Goal: Task Accomplishment & Management: Manage account settings

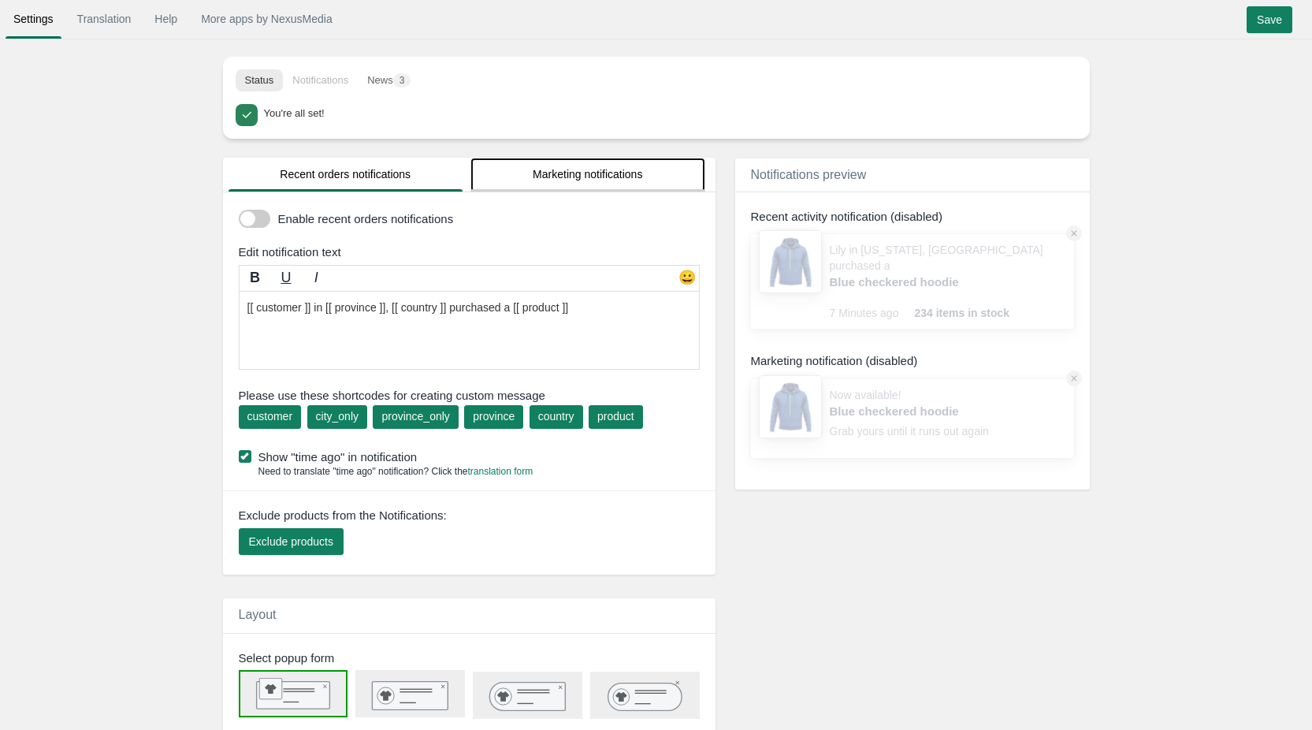
click at [513, 176] on link "Marketing notifications" at bounding box center [587, 175] width 235 height 34
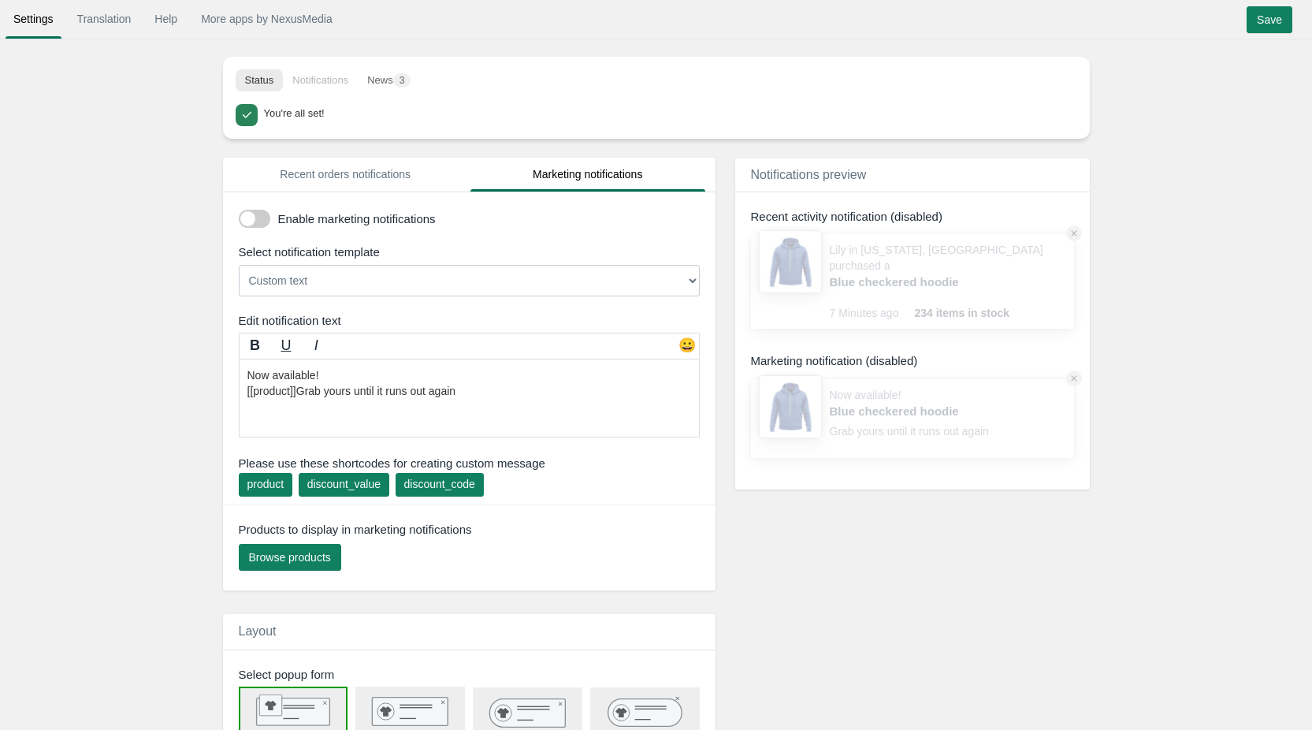
click at [327, 251] on div "Select notification template" at bounding box center [473, 251] width 492 height 17
click at [326, 271] on select "Custom text [[discount_value]] OFF everything! Hurry, the offer expires soon! U…" at bounding box center [469, 281] width 461 height 32
click at [324, 191] on link "Recent orders notifications" at bounding box center [345, 175] width 235 height 34
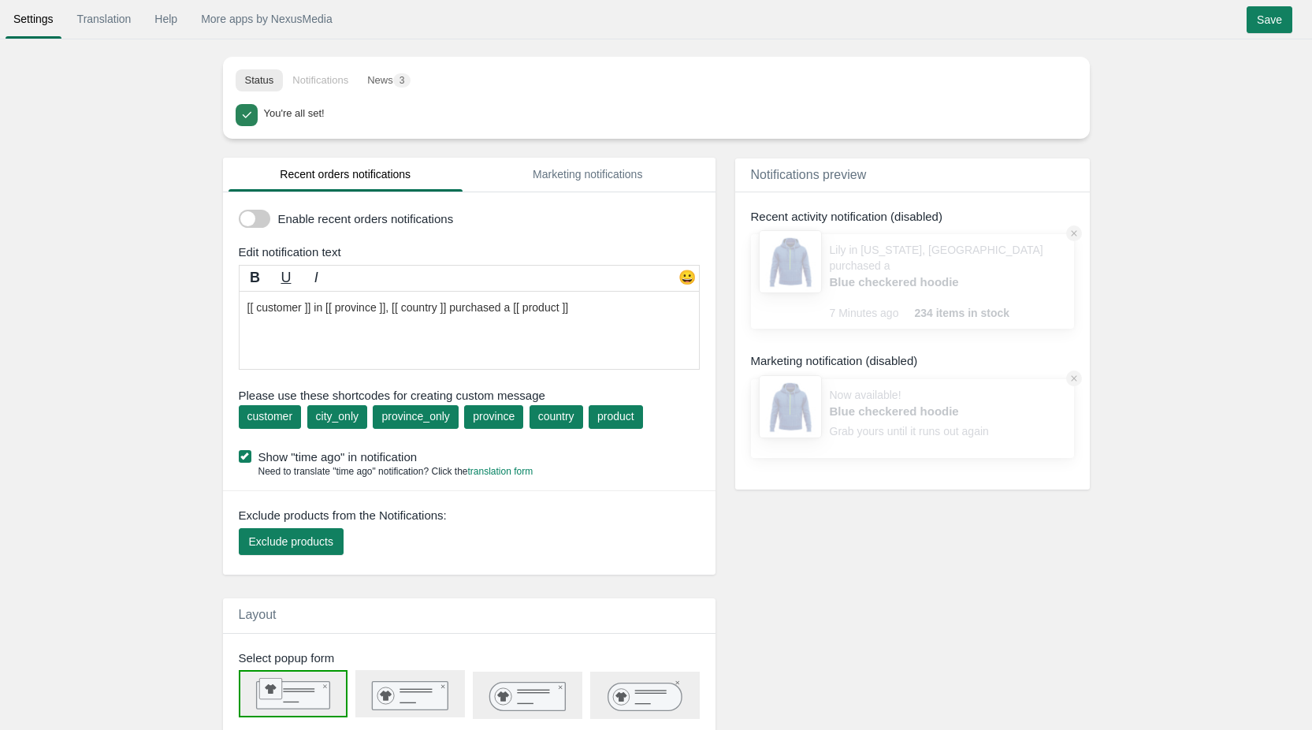
click at [244, 214] on span at bounding box center [255, 219] width 32 height 18
click at [239, 213] on input "checkbox" at bounding box center [239, 213] width 0 height 0
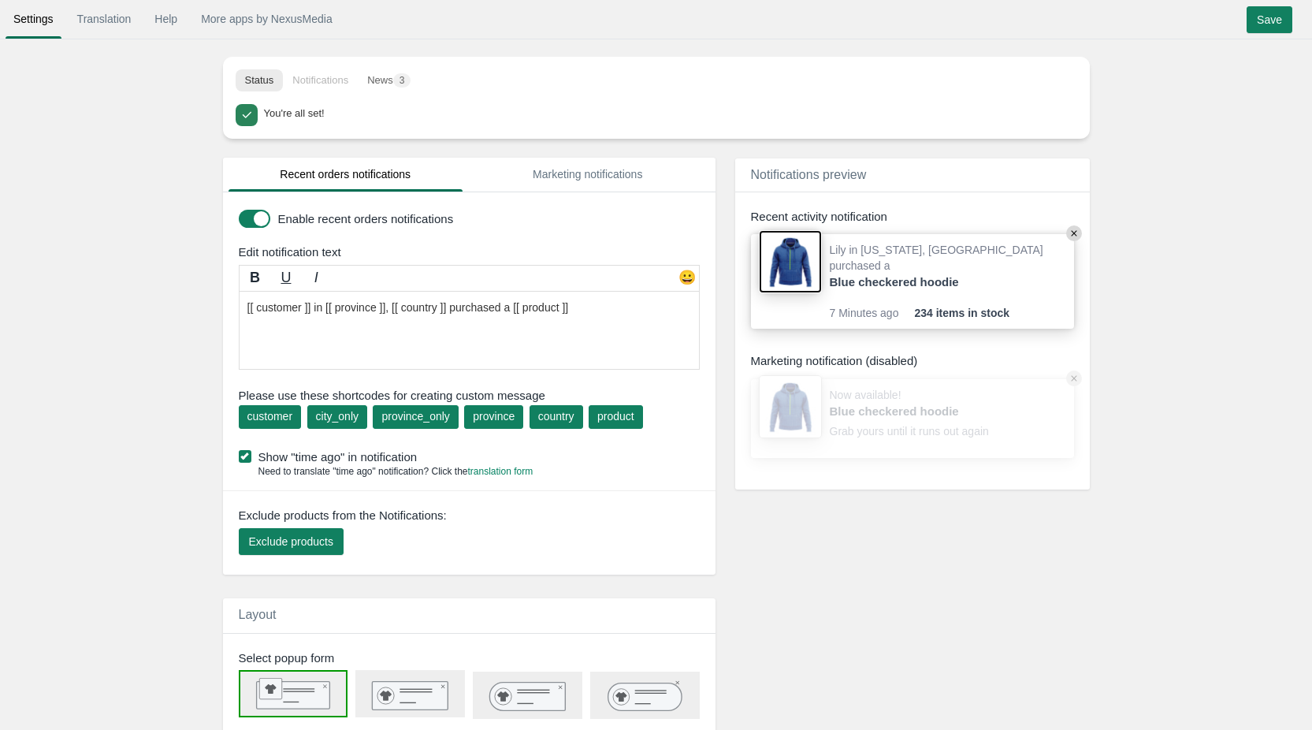
click at [781, 254] on img at bounding box center [790, 261] width 63 height 63
click at [1075, 232] on circle at bounding box center [1074, 233] width 16 height 16
click at [1077, 235] on circle at bounding box center [1074, 233] width 16 height 16
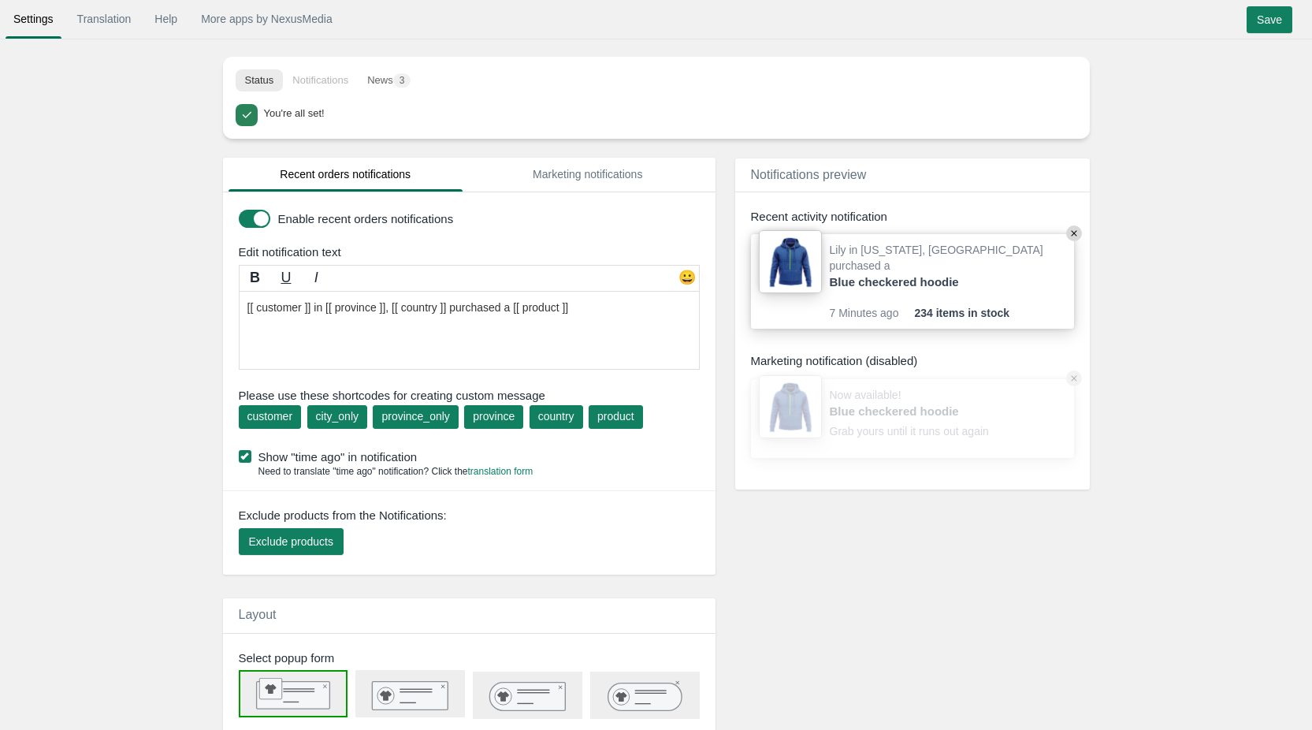
click at [279, 312] on textarea "[[ customer ]] in [[ province ]], [[ country ]] purchased a [[ product ]]" at bounding box center [469, 330] width 461 height 79
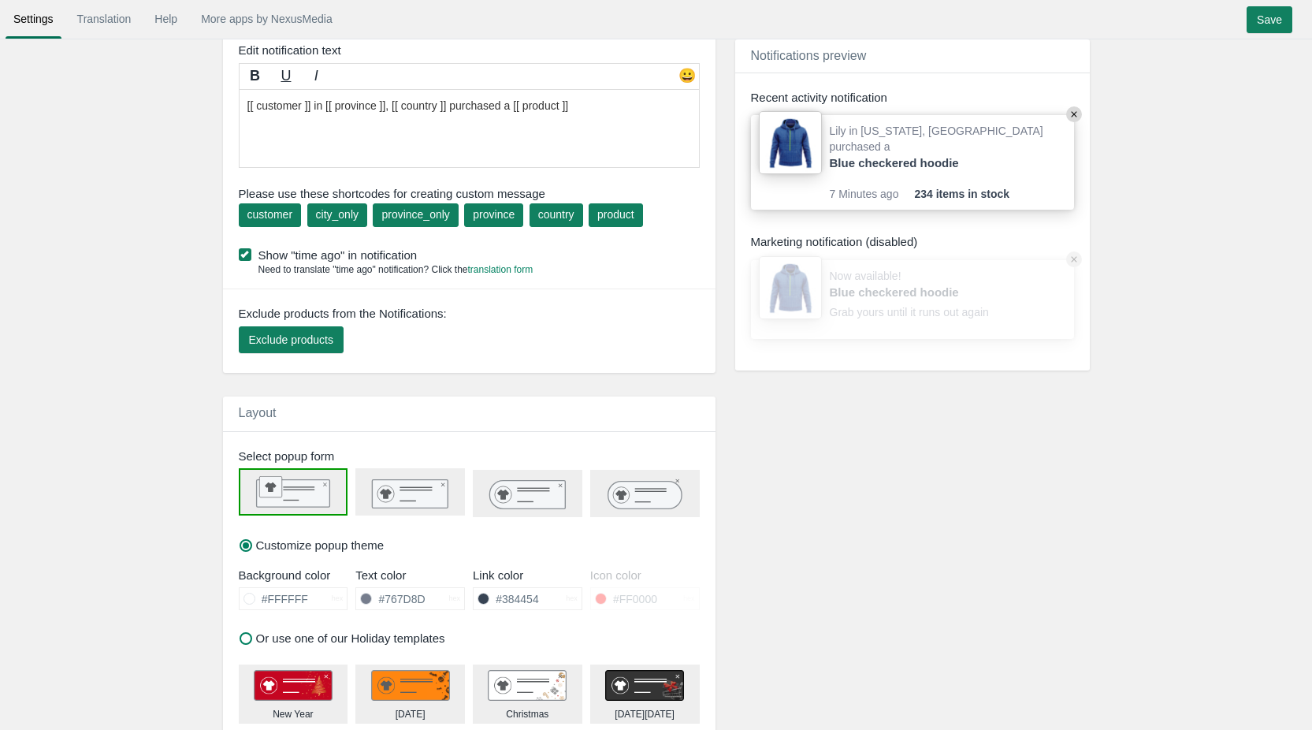
scroll to position [473, 0]
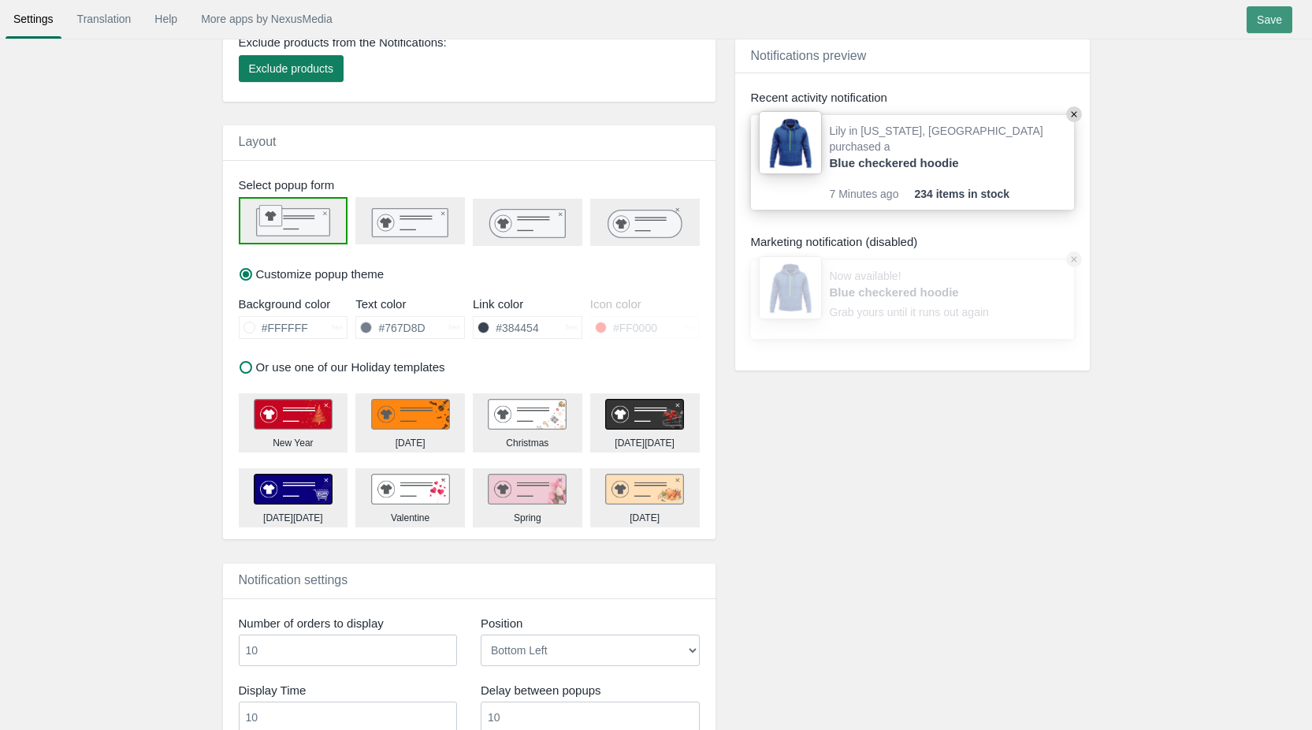
click at [1258, 15] on input "Save" at bounding box center [1269, 19] width 46 height 27
click at [1251, 14] on input "Save" at bounding box center [1269, 19] width 46 height 27
click at [1274, 25] on input "Save" at bounding box center [1269, 19] width 46 height 27
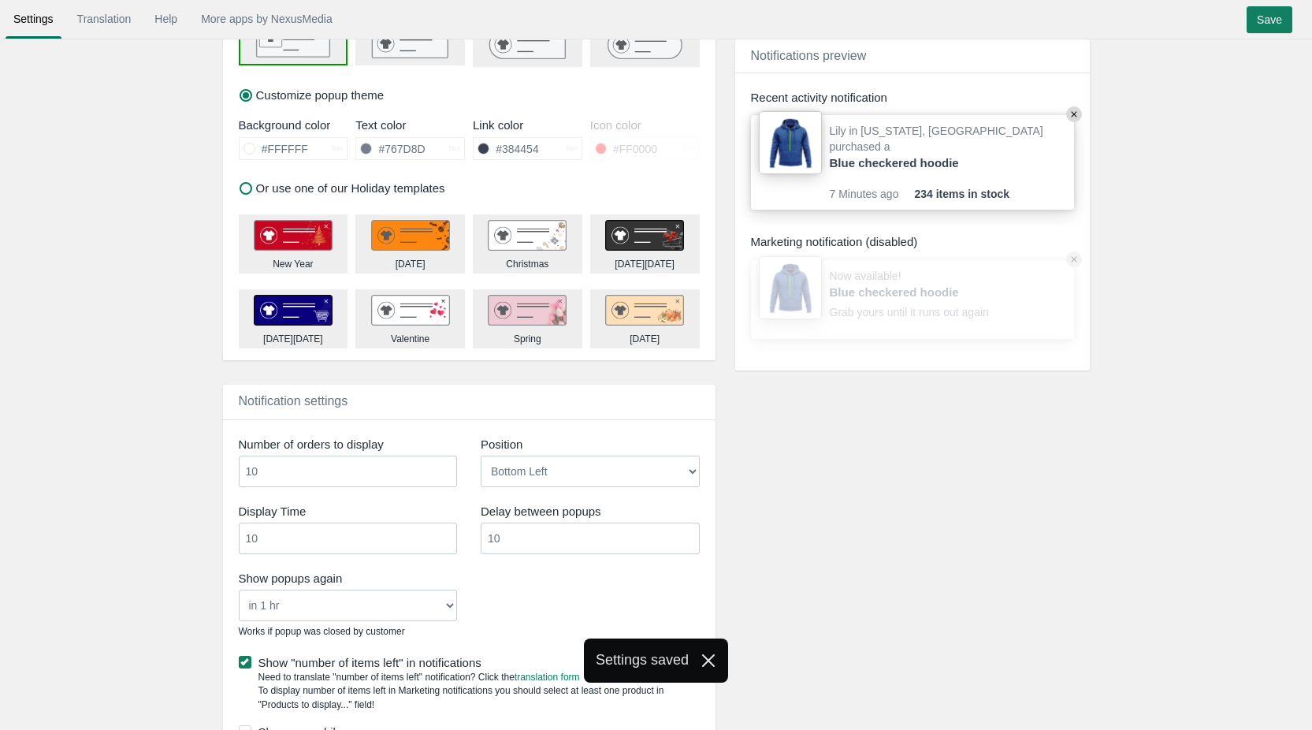
scroll to position [826, 0]
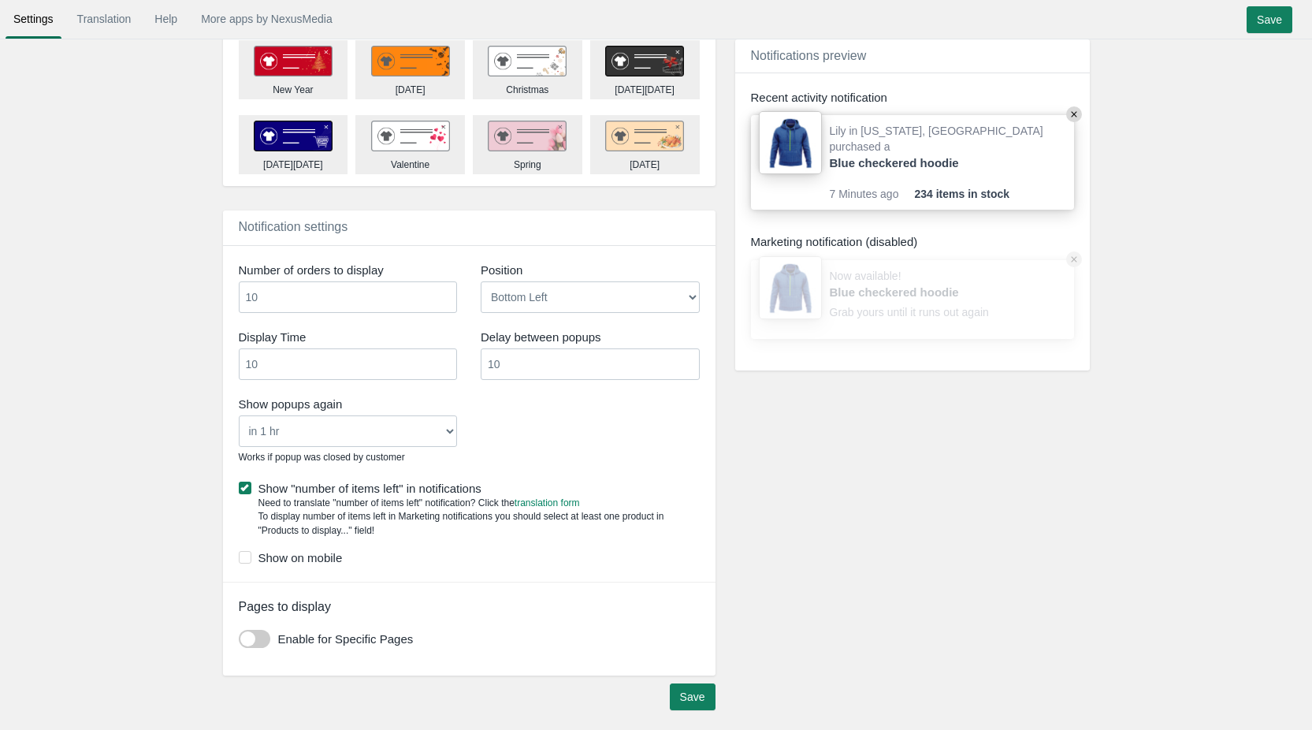
click at [532, 299] on select "Bottom Left Bottom Right Top Left Top Right" at bounding box center [590, 297] width 219 height 32
select select "bottom_right"
click at [481, 281] on select "Bottom Left Bottom Right Top Left Top Right" at bounding box center [590, 297] width 219 height 32
click at [351, 410] on label "Show popups again" at bounding box center [348, 403] width 219 height 17
click at [372, 439] on select "Never in 1 hr in 4 hrs in 8 hrs in 24 hrs" at bounding box center [348, 431] width 219 height 32
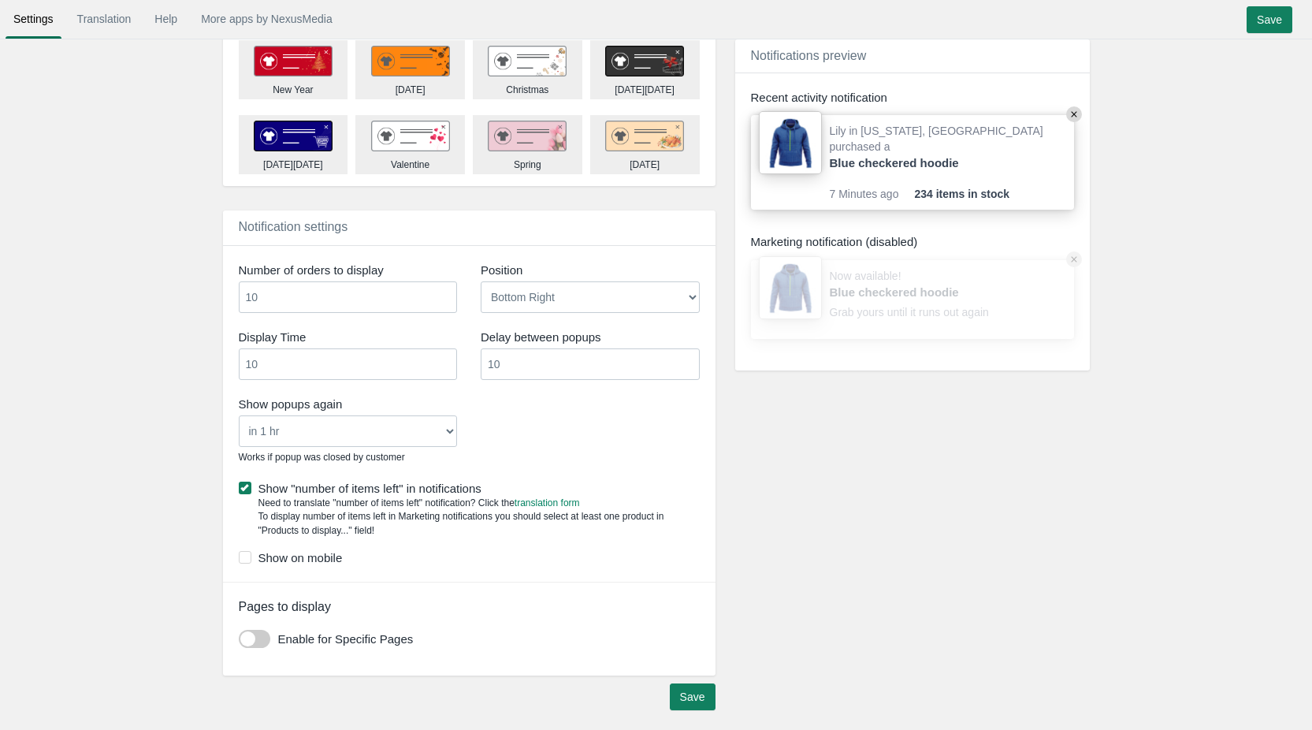
click at [239, 415] on select "Never in 1 hr in 4 hrs in 8 hrs in 24 hrs" at bounding box center [348, 431] width 219 height 32
click at [692, 702] on input "Save" at bounding box center [693, 696] width 46 height 27
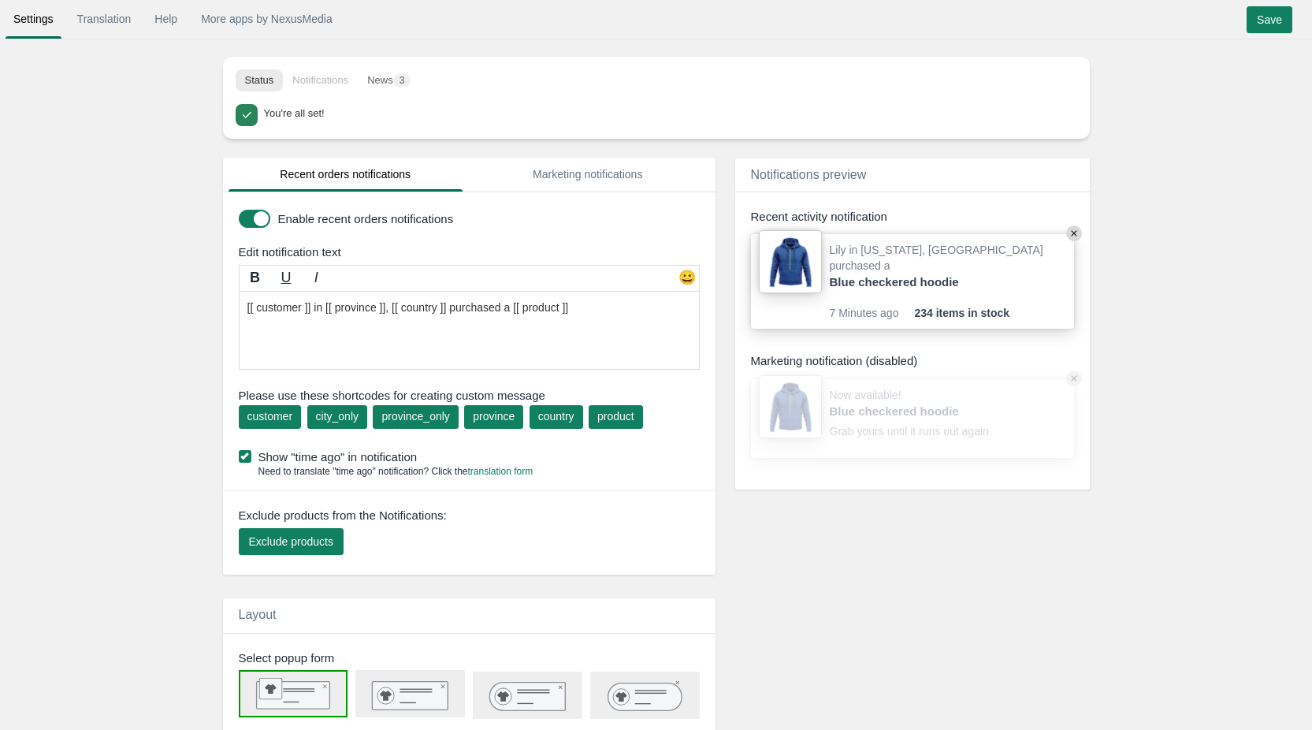
click at [289, 306] on textarea "[[ customer ]] in [[ province ]], [[ country ]] purchased a [[ product ]]" at bounding box center [469, 330] width 461 height 79
click at [323, 307] on textarea "[[ customer ]] in [[ province ]], [[ country ]] purchased a [[ product ]]" at bounding box center [469, 330] width 461 height 79
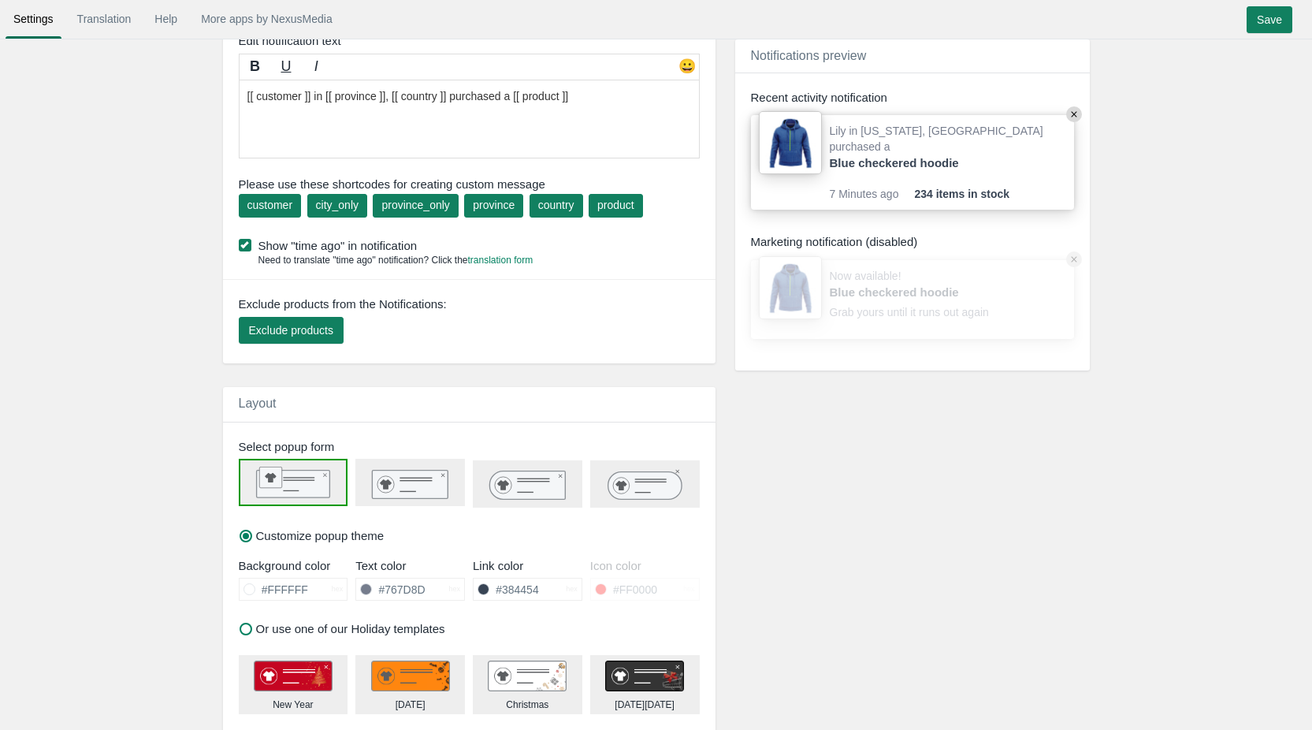
scroll to position [315, 0]
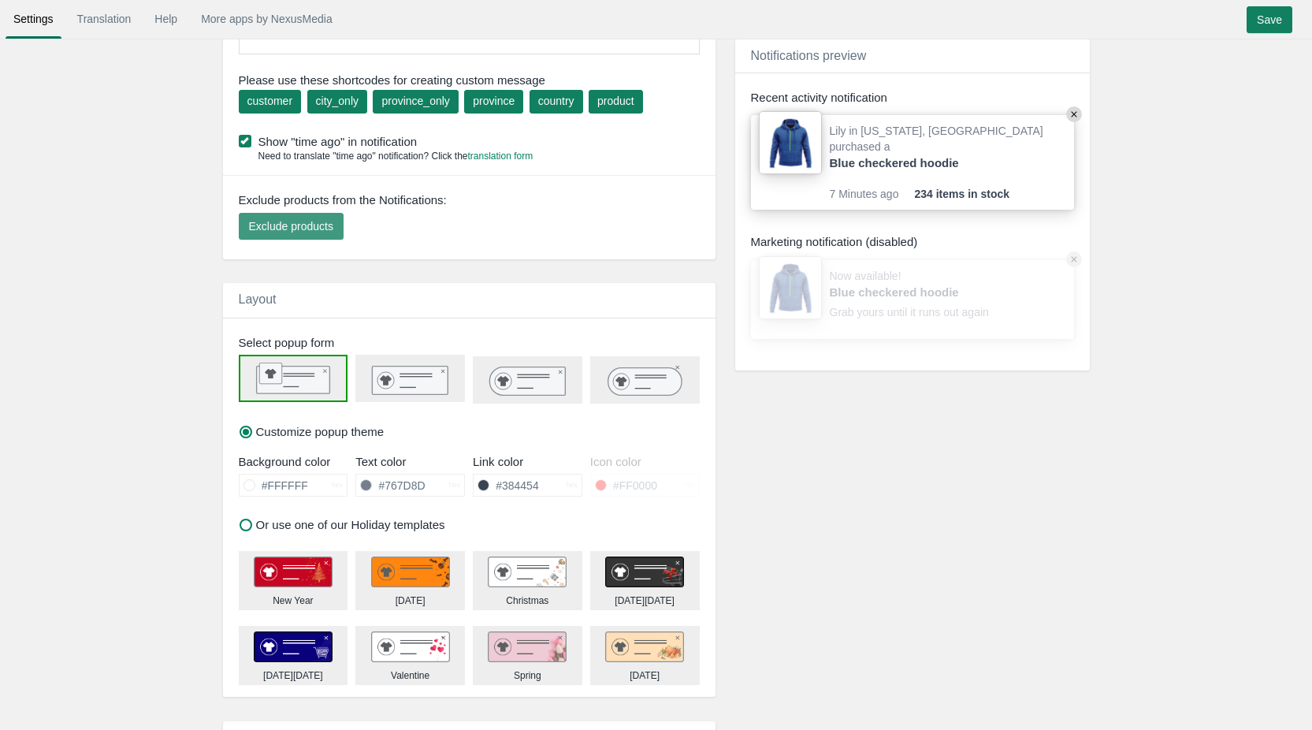
click at [313, 225] on span "Exclude products" at bounding box center [291, 226] width 84 height 13
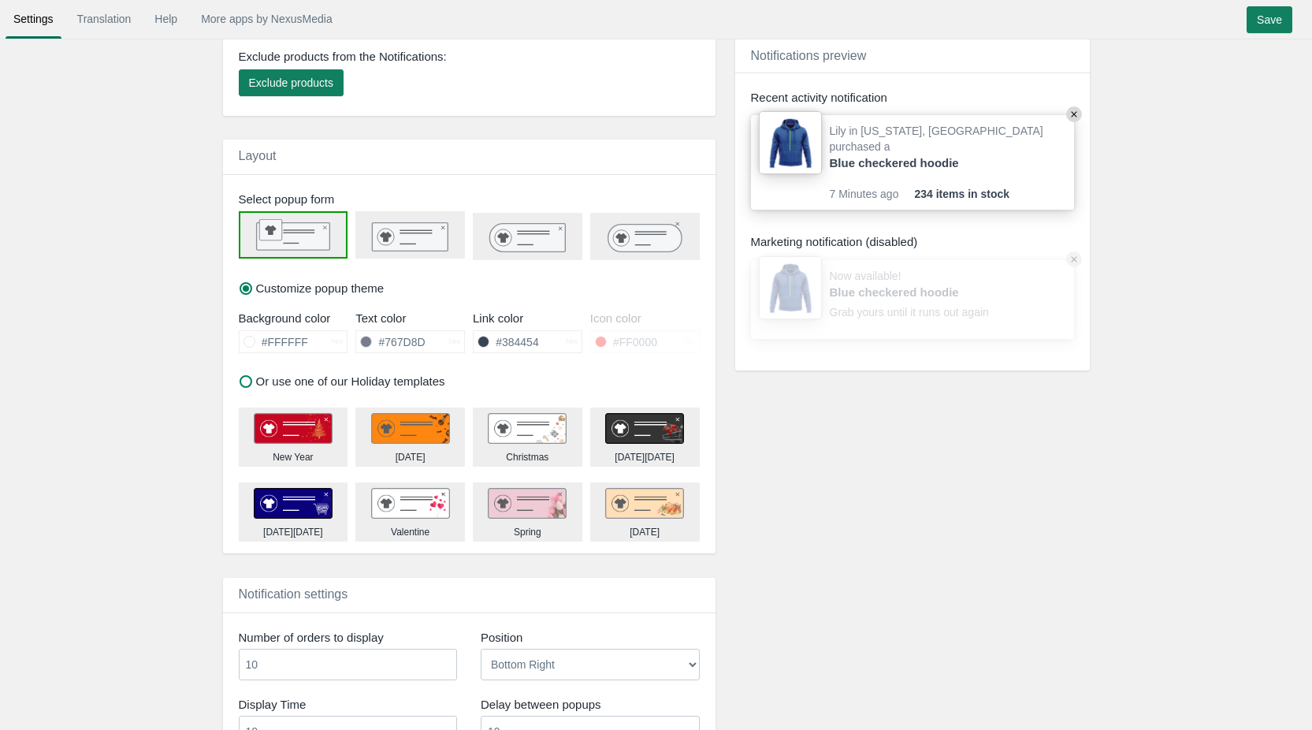
scroll to position [473, 0]
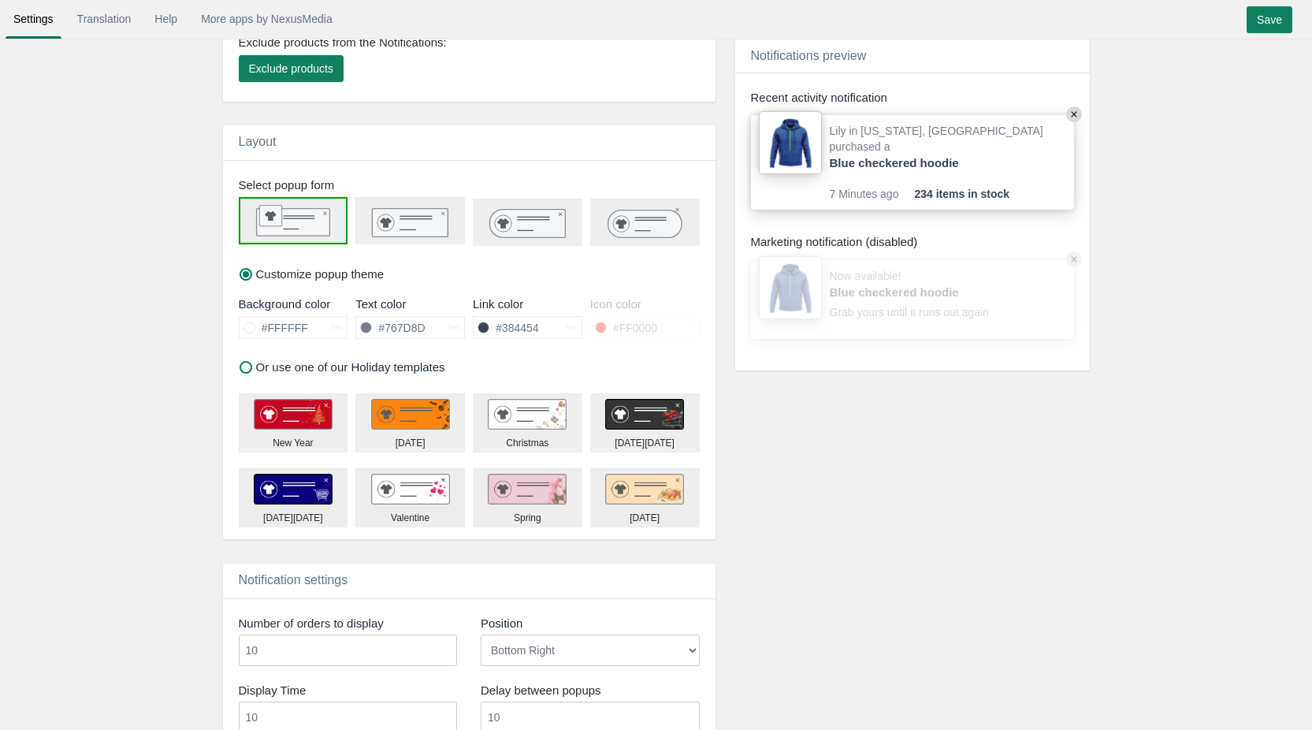
click at [429, 227] on rect at bounding box center [411, 222] width 76 height 28
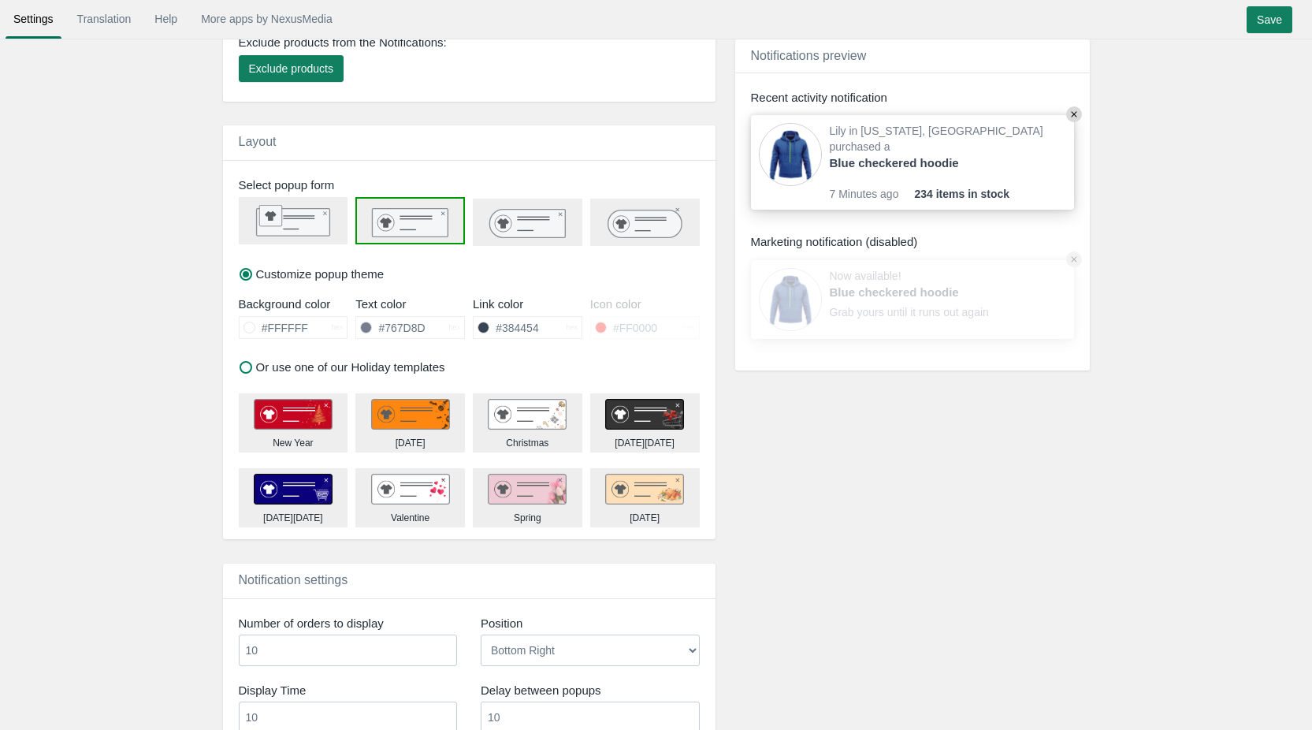
click at [481, 223] on icon at bounding box center [527, 223] width 108 height 29
click at [507, 223] on icon at bounding box center [503, 222] width 12 height 9
click at [611, 226] on icon at bounding box center [643, 224] width 73 height 28
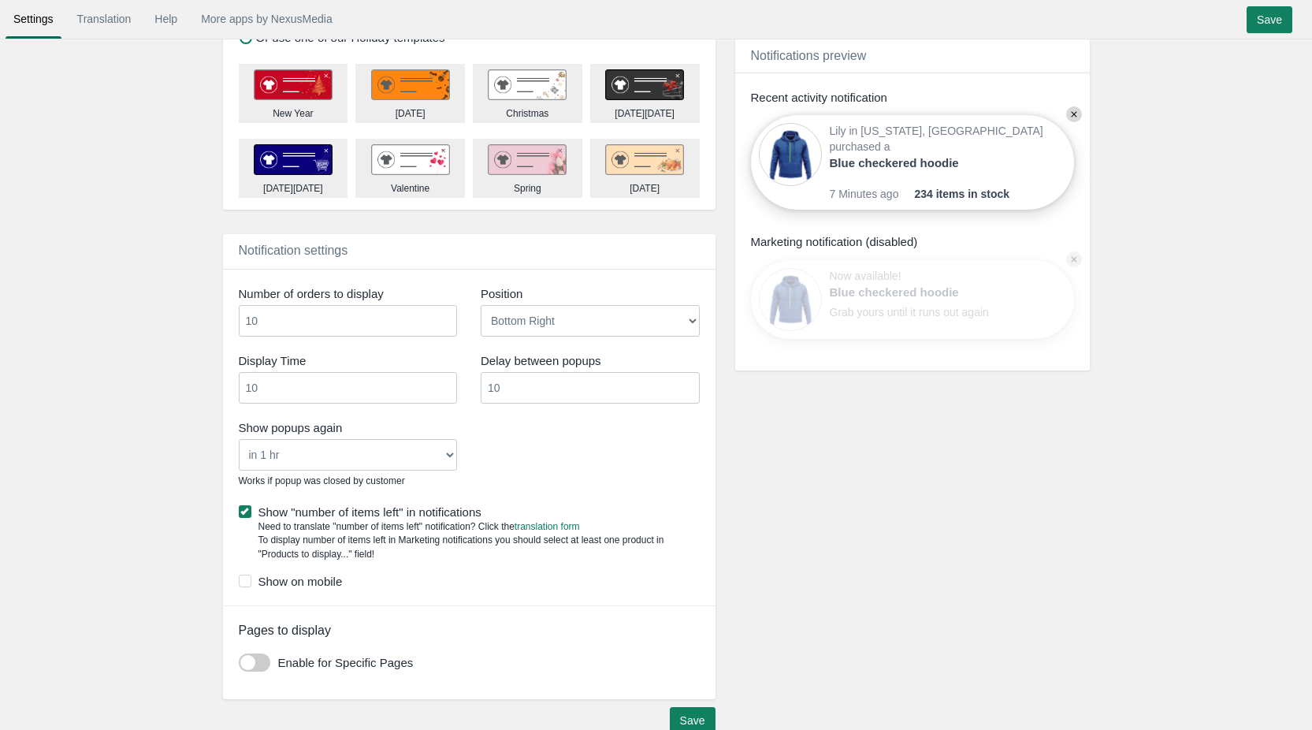
scroll to position [826, 0]
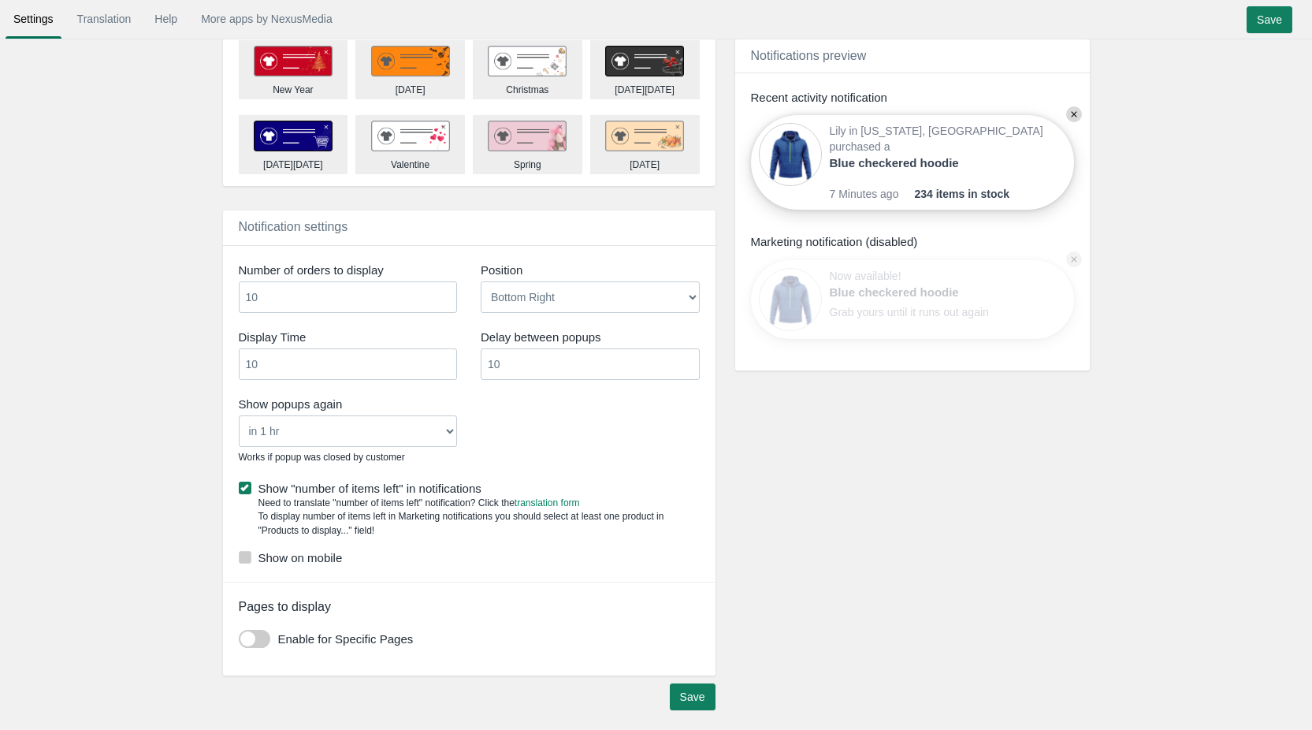
click at [325, 556] on label "Show on mobile" at bounding box center [469, 557] width 461 height 17
click at [342, 552] on input "Show on mobile" at bounding box center [342, 552] width 0 height 0
click at [265, 641] on span at bounding box center [255, 638] width 32 height 18
click at [239, 633] on input "checkbox" at bounding box center [239, 633] width 0 height 0
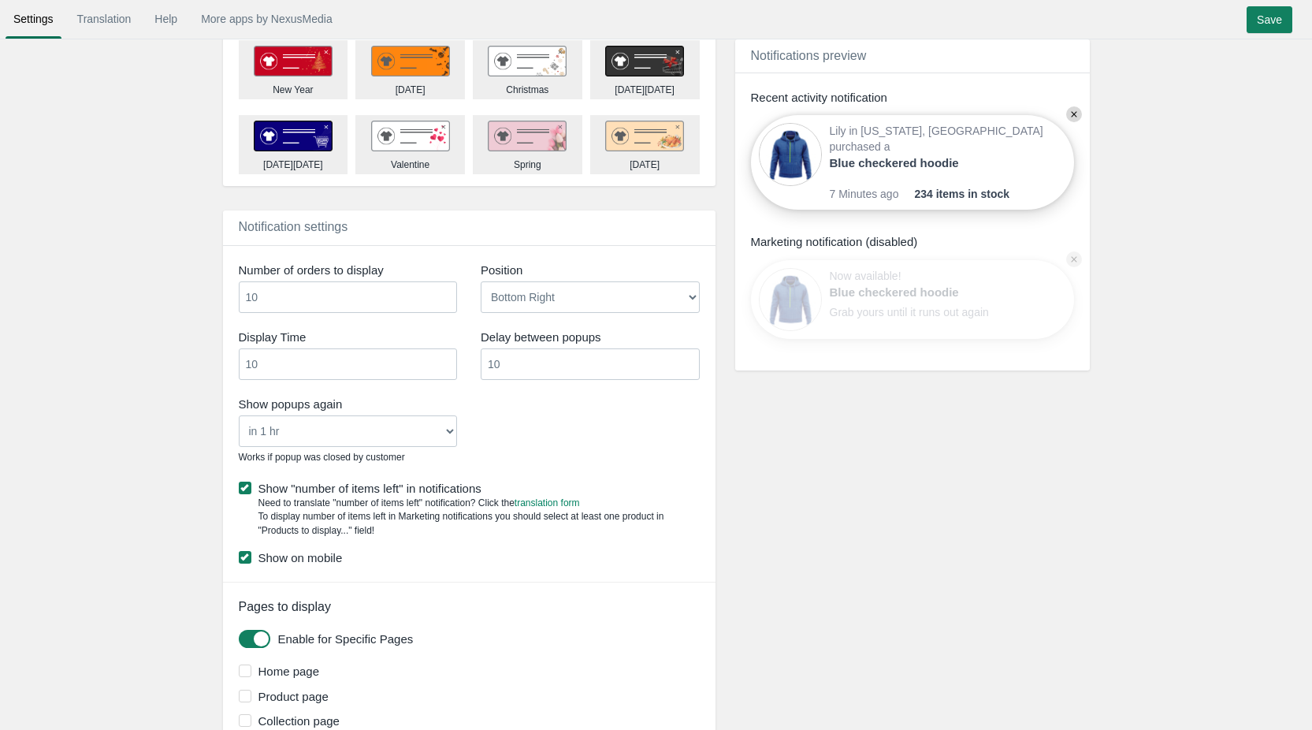
click at [263, 640] on span at bounding box center [255, 638] width 32 height 18
click at [239, 633] on input "checkbox" at bounding box center [239, 633] width 0 height 0
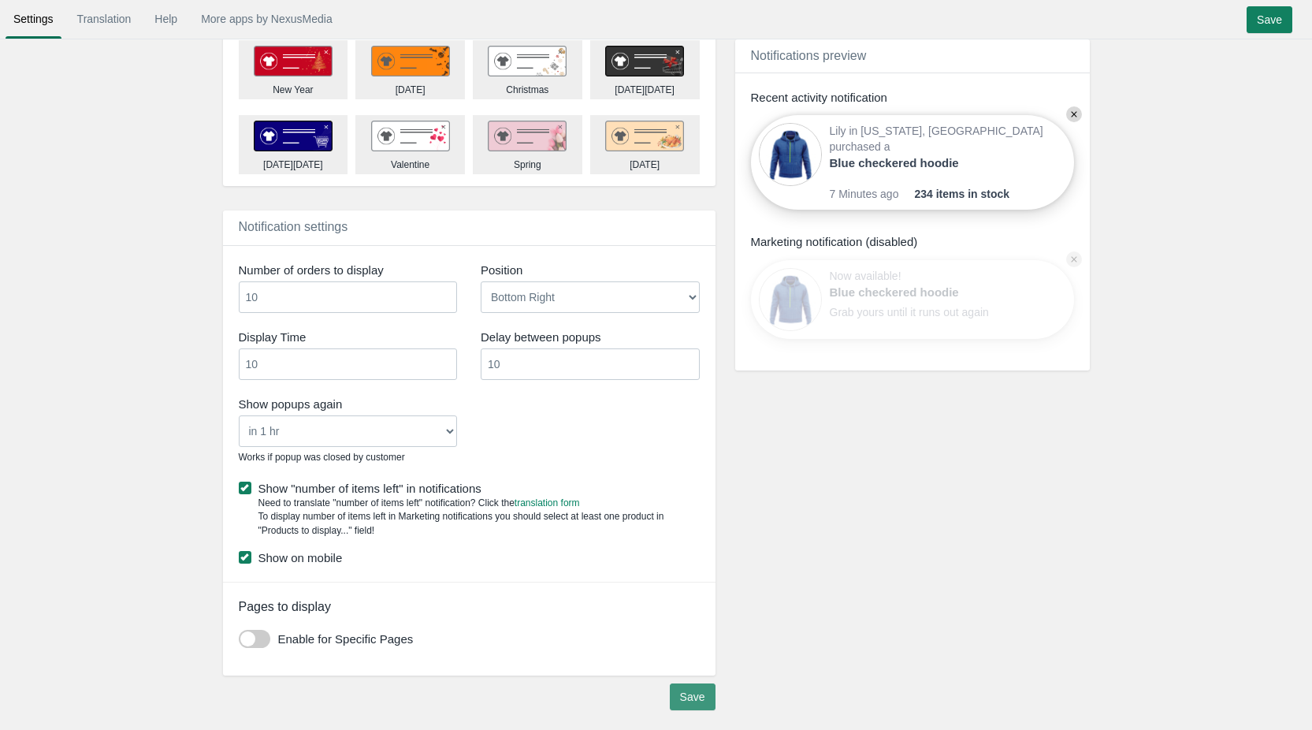
click at [686, 692] on input "Save" at bounding box center [693, 696] width 46 height 27
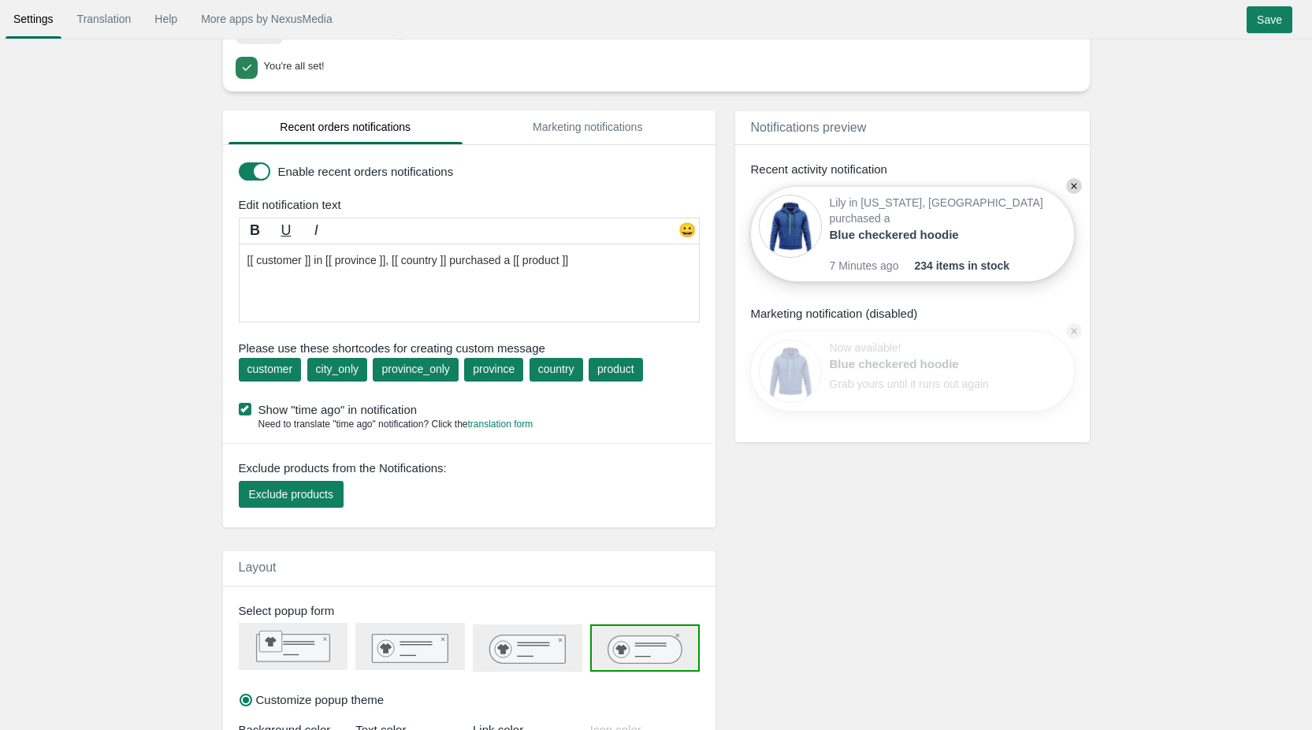
scroll to position [0, 0]
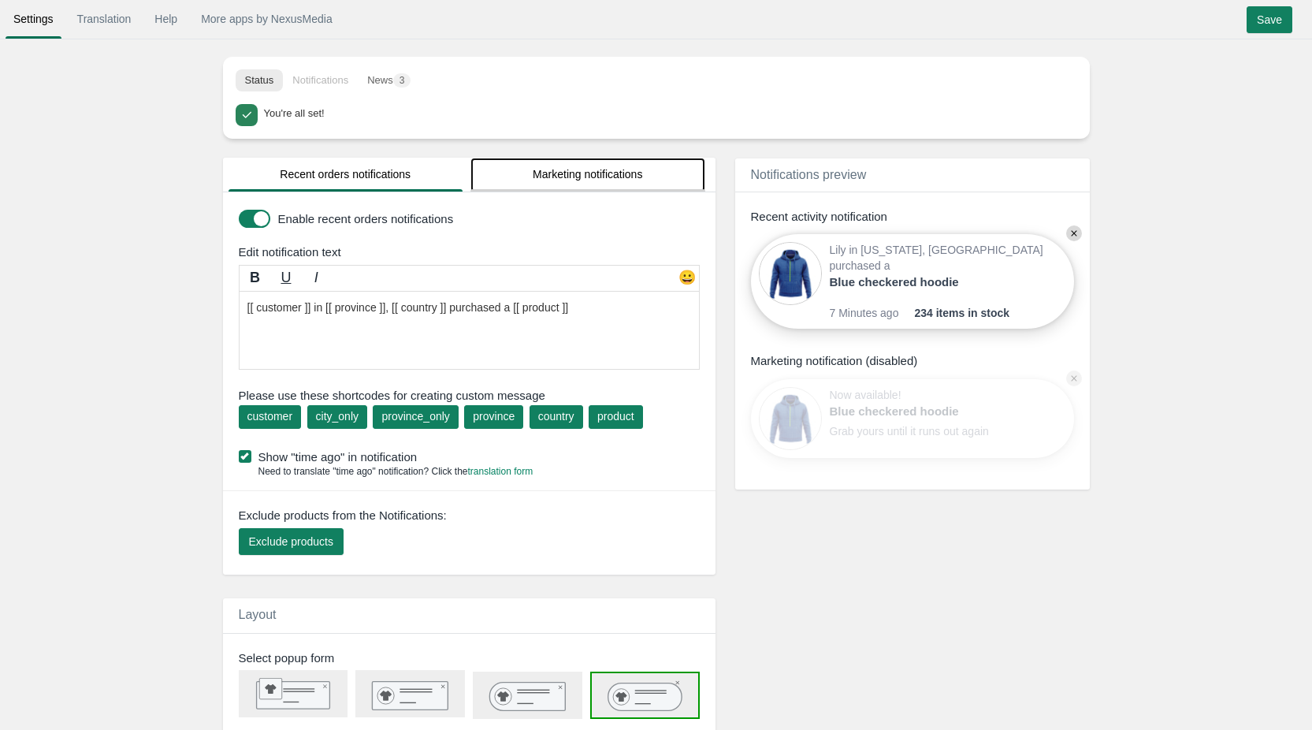
click at [632, 173] on link "Marketing notifications" at bounding box center [587, 175] width 235 height 34
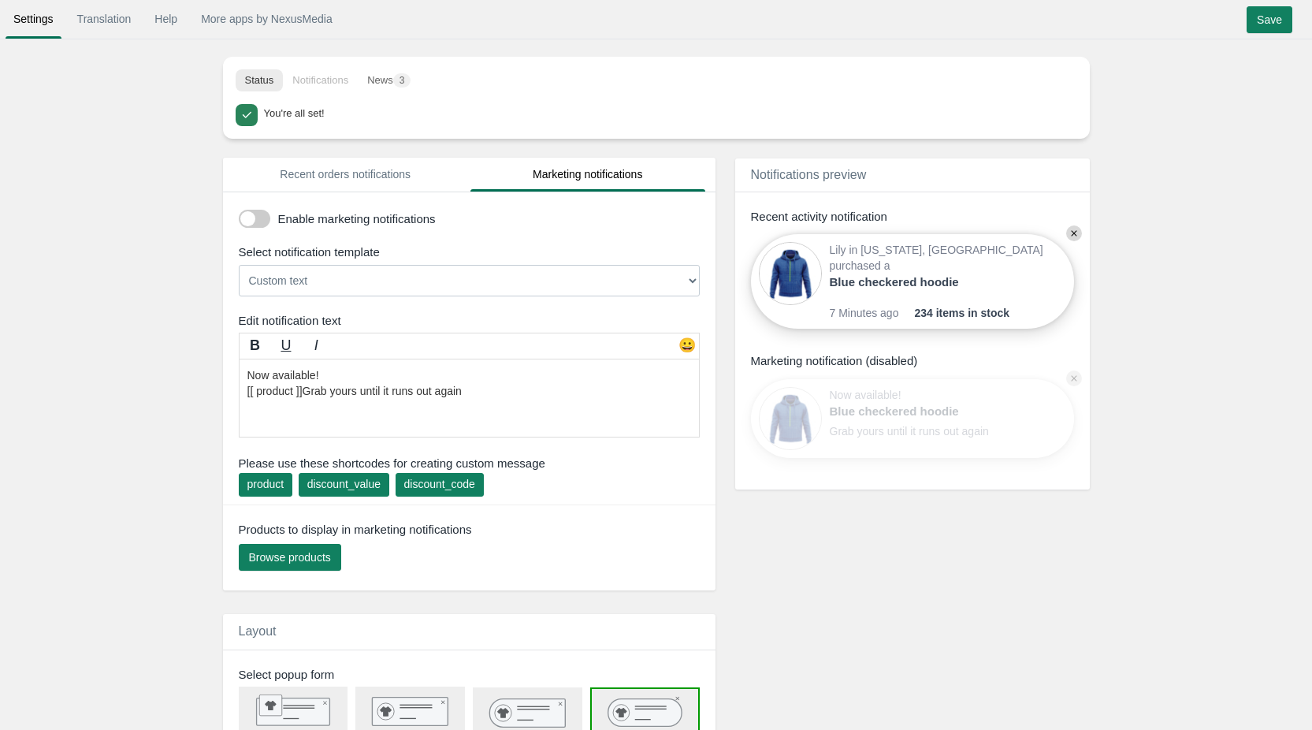
click at [334, 274] on select "Custom text [[discount_value]] OFF everything! Hurry, the offer expires soon! U…" at bounding box center [469, 281] width 461 height 32
click at [343, 187] on link "Recent orders notifications" at bounding box center [345, 175] width 235 height 34
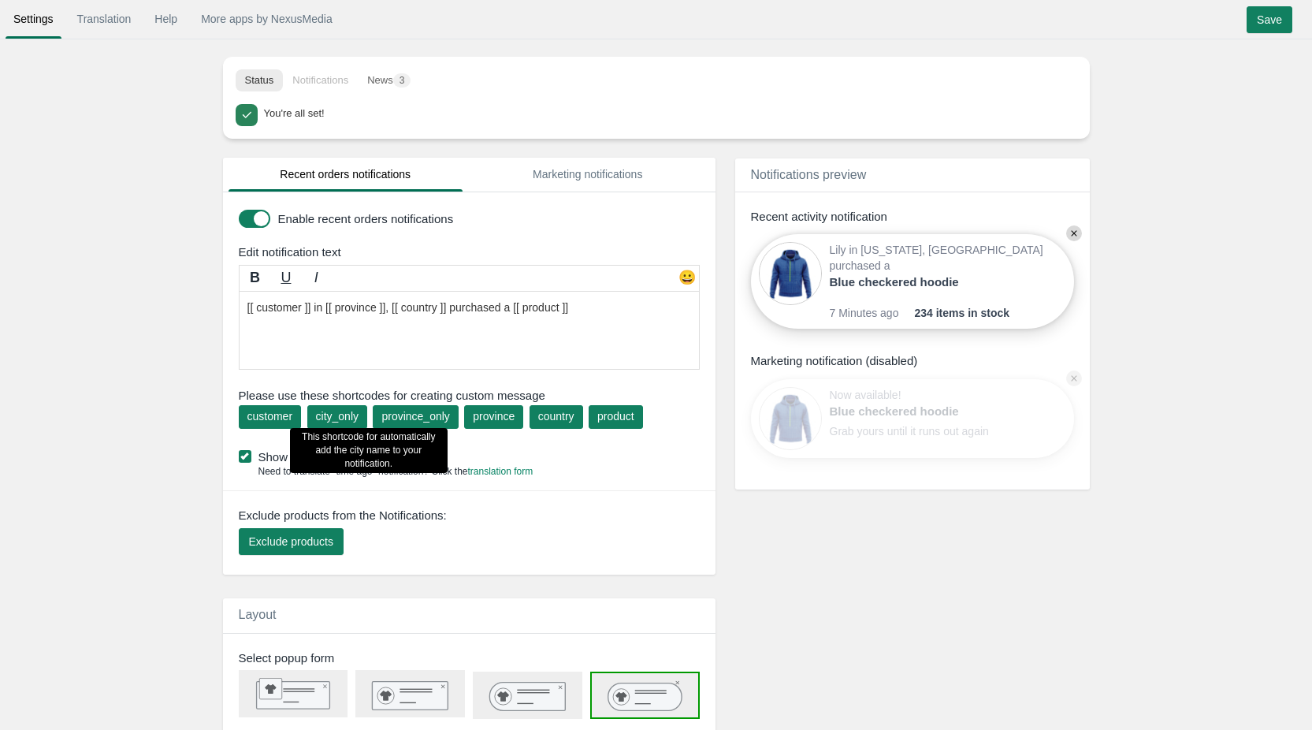
click at [345, 419] on div "city_only" at bounding box center [337, 416] width 43 height 16
type textarea "[[ customer ]] in [[ city_only ]] [[ province ]], [[ country ]] purchased a [[ …"
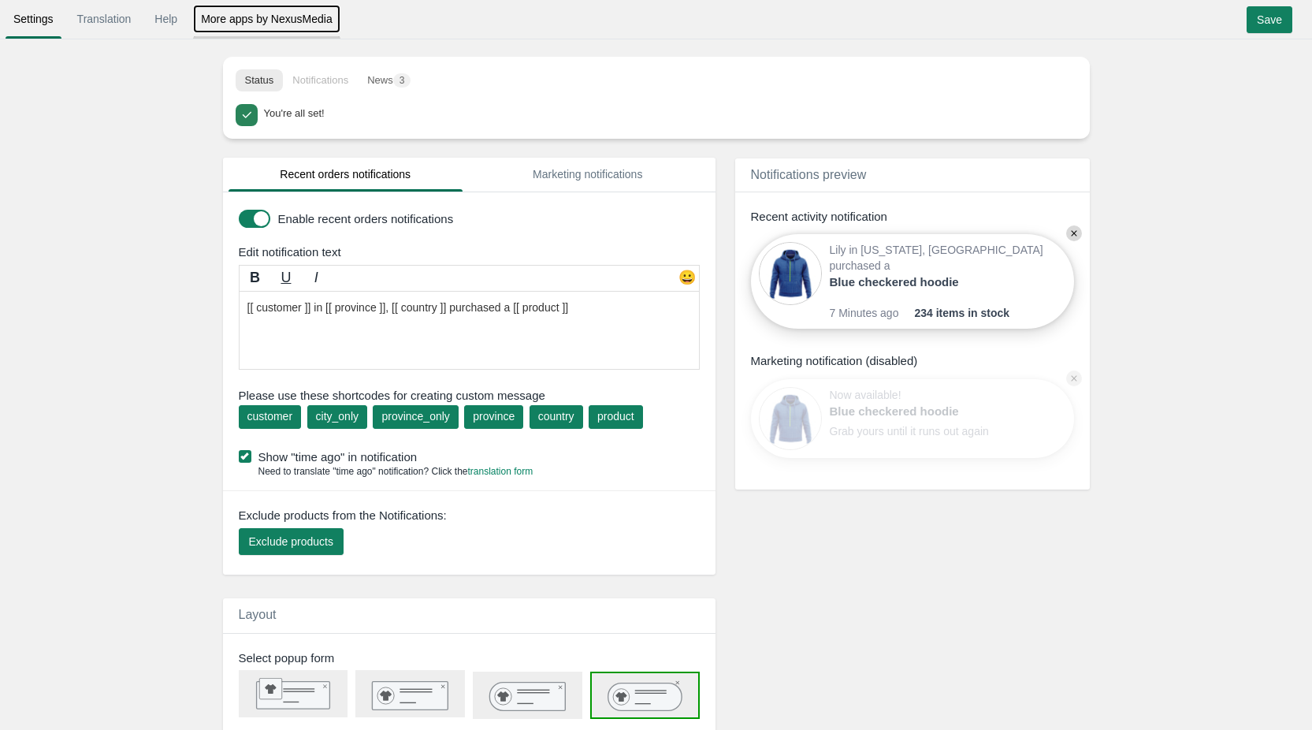
click at [239, 16] on link "More apps by NexusMedia" at bounding box center [266, 19] width 147 height 28
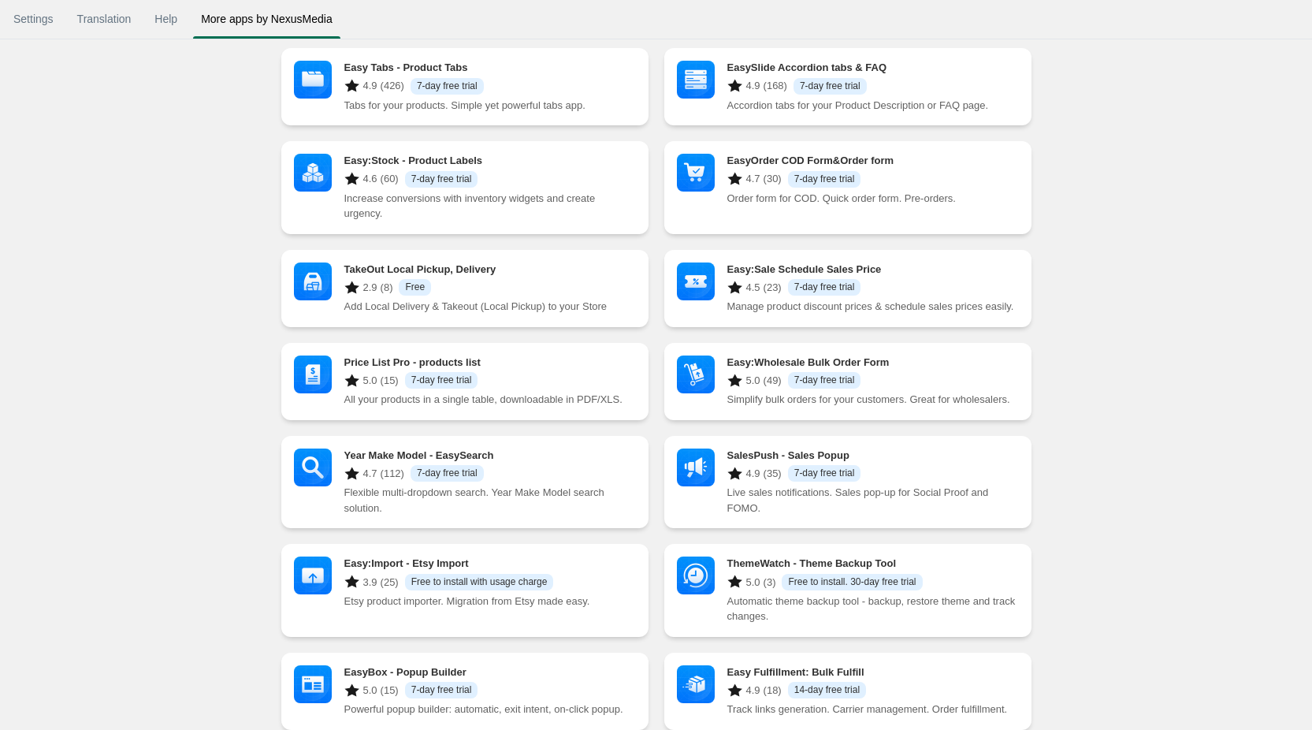
scroll to position [315, 0]
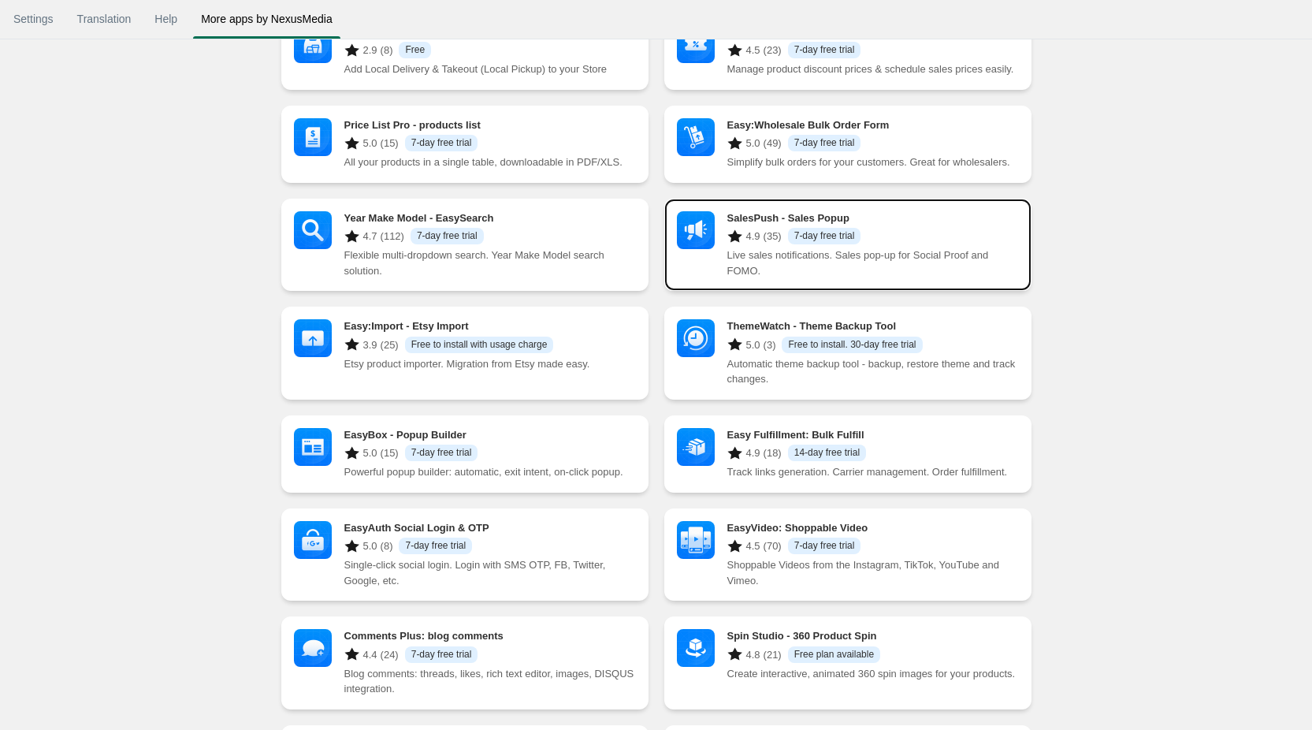
click at [897, 247] on p "Live sales notifications. Sales pop-up for Social Proof and FOMO." at bounding box center [872, 262] width 291 height 31
